Goal: Transaction & Acquisition: Purchase product/service

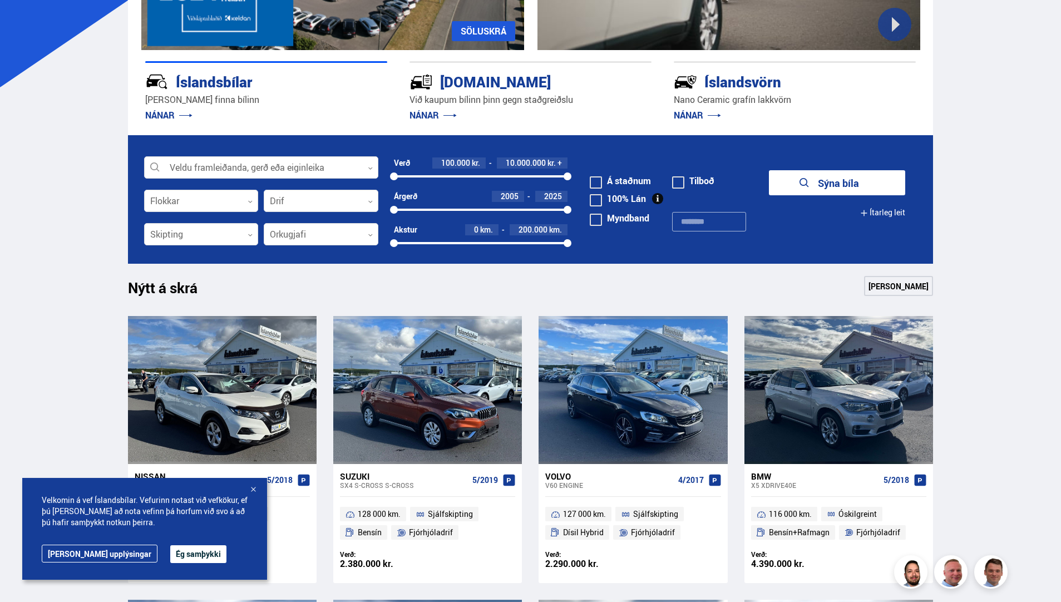
click at [170, 556] on button "Ég samþykki" at bounding box center [198, 554] width 56 height 18
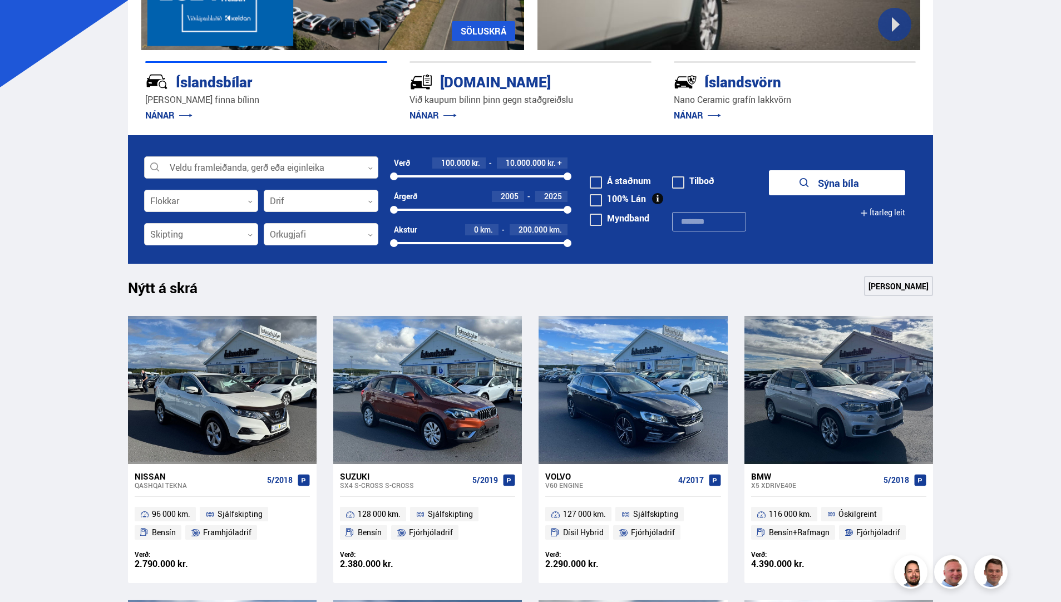
click at [307, 165] on div at bounding box center [261, 168] width 234 height 22
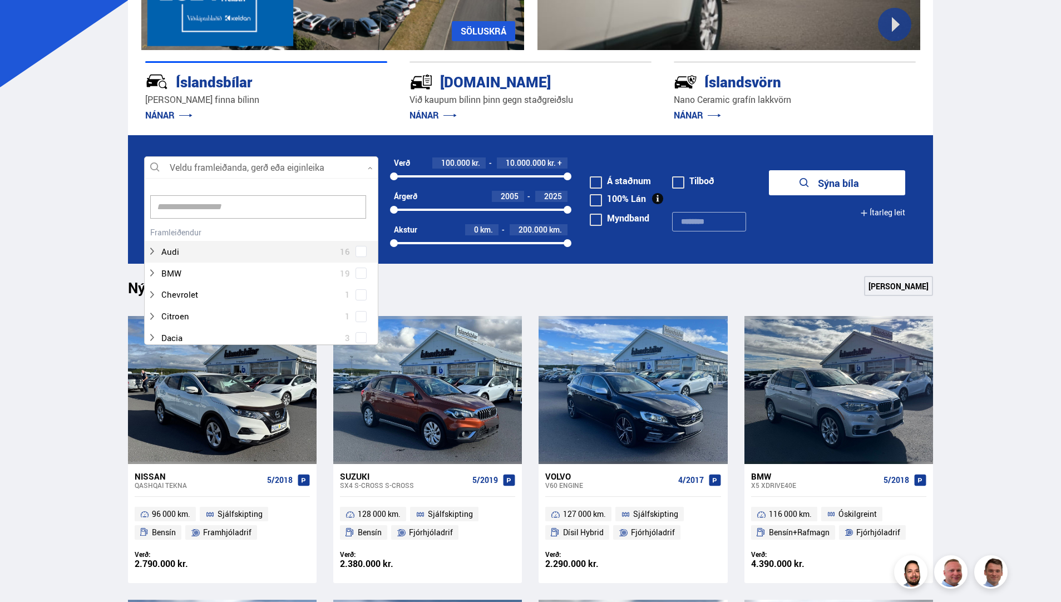
scroll to position [166, 231]
type input "*"
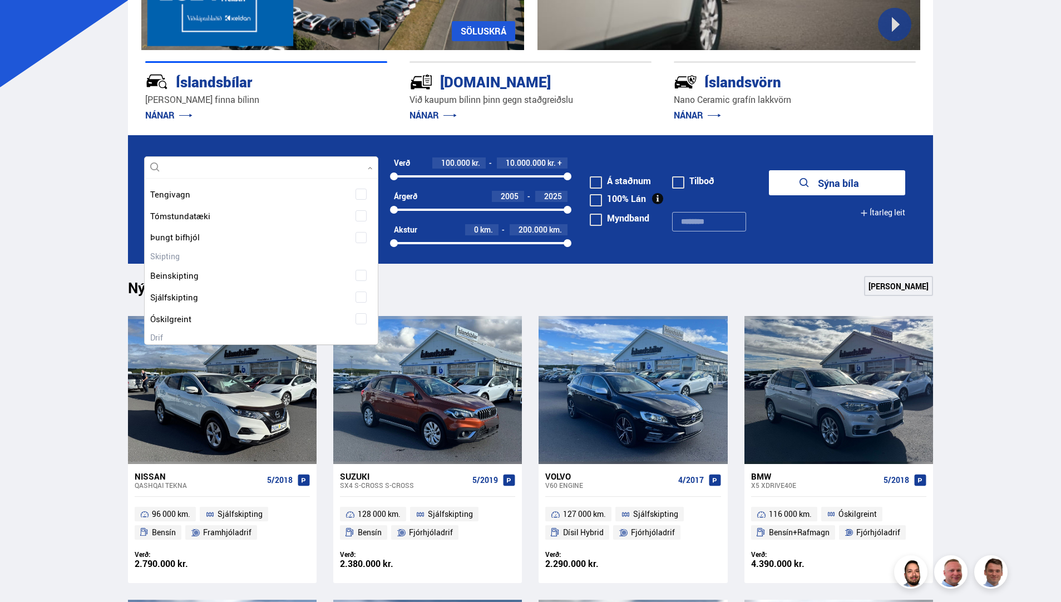
scroll to position [2170, 0]
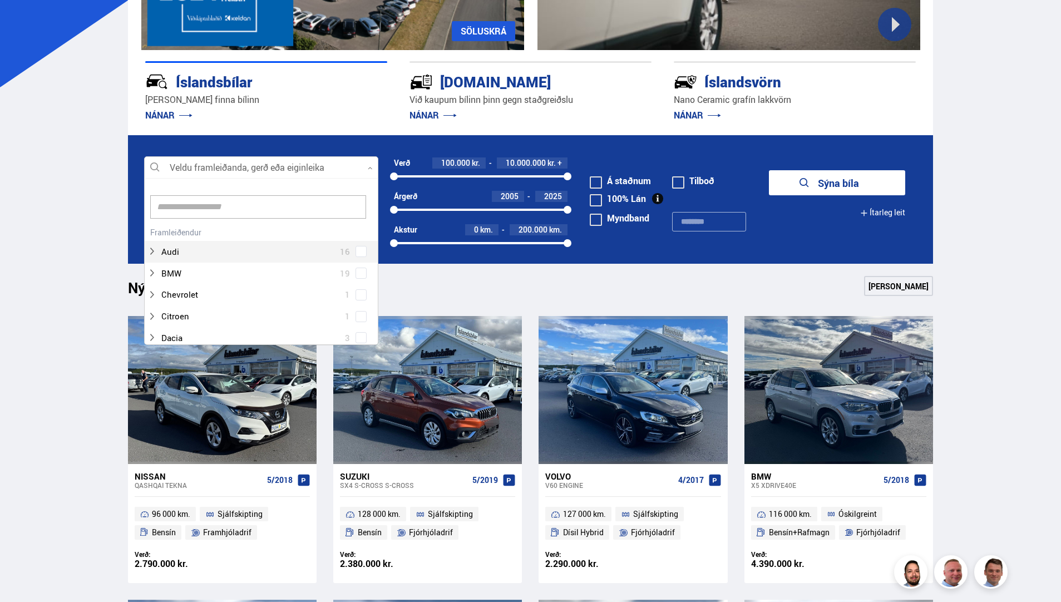
click at [288, 167] on div at bounding box center [261, 168] width 234 height 22
type input "*****"
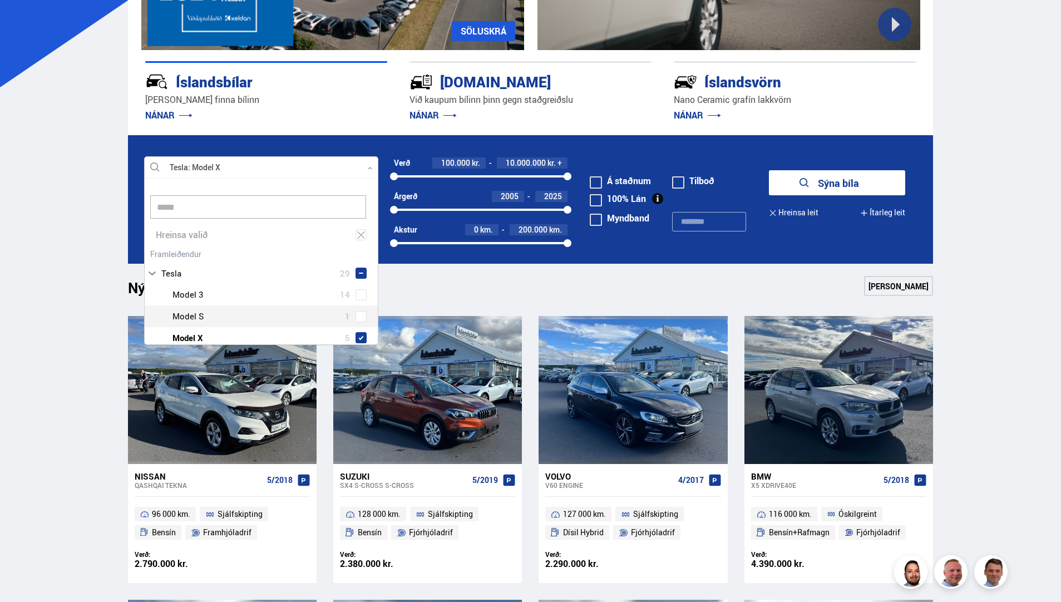
click at [359, 318] on div "Tesla Model 3 14 Tesla Model S 1 Tesla Model X 5 Tesla Model Y 9" at bounding box center [261, 327] width 233 height 86
click at [837, 180] on button "Sýna 5 bíla" at bounding box center [837, 182] width 136 height 25
